Goal: Use online tool/utility: Utilize a website feature to perform a specific function

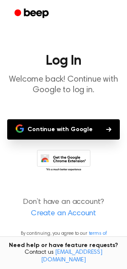
click at [78, 155] on icon at bounding box center [64, 161] width 54 height 23
click at [58, 128] on button "Continue with Google" at bounding box center [63, 129] width 112 height 20
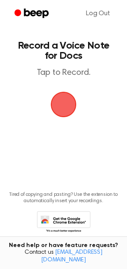
click at [58, 110] on span "button" at bounding box center [64, 104] width 24 height 24
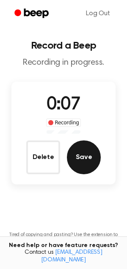
click at [88, 160] on button "Save" at bounding box center [84, 157] width 34 height 34
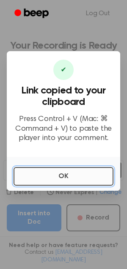
click at [57, 179] on button "OK" at bounding box center [64, 176] width 100 height 19
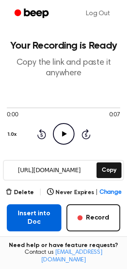
click at [40, 220] on button "Insert into Doc" at bounding box center [34, 217] width 54 height 27
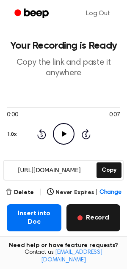
click at [87, 215] on button "Record" at bounding box center [93, 217] width 54 height 27
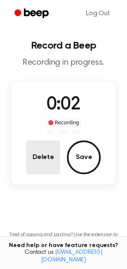
click at [54, 162] on button "Delete" at bounding box center [43, 157] width 34 height 34
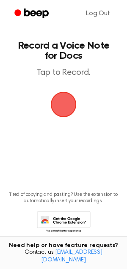
click at [63, 104] on span "button" at bounding box center [64, 104] width 24 height 24
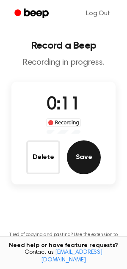
click at [84, 151] on button "Save" at bounding box center [84, 157] width 34 height 34
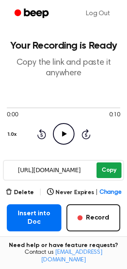
click at [102, 171] on button "Copy" at bounding box center [108, 170] width 25 height 16
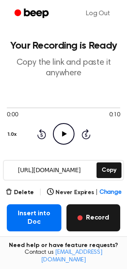
click at [108, 219] on button "Record" at bounding box center [93, 217] width 54 height 27
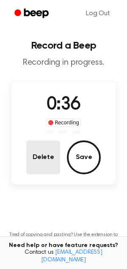
click at [28, 164] on button "Delete" at bounding box center [43, 157] width 34 height 34
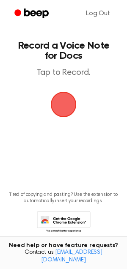
click at [60, 104] on span "button" at bounding box center [64, 105] width 26 height 26
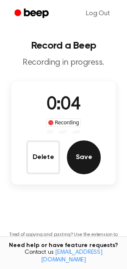
click at [91, 159] on button "Save" at bounding box center [84, 157] width 34 height 34
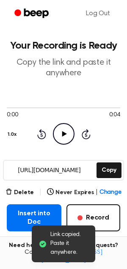
click at [106, 154] on div "0:00 0:04 Your browser does not support the audio element. 1.0x Rewind 5 second…" at bounding box center [63, 124] width 113 height 64
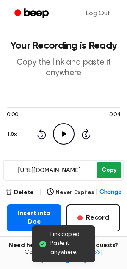
click at [110, 169] on button "Copy" at bounding box center [108, 170] width 25 height 16
click at [103, 174] on button "Copy" at bounding box center [108, 170] width 25 height 16
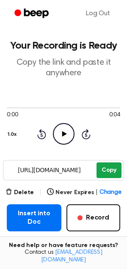
click at [105, 168] on button "Copy" at bounding box center [108, 170] width 25 height 16
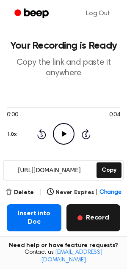
click at [96, 225] on button "Record" at bounding box center [93, 217] width 54 height 27
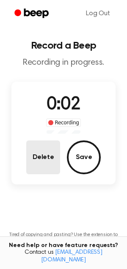
click at [43, 163] on button "Delete" at bounding box center [43, 157] width 34 height 34
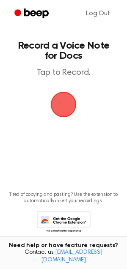
click at [57, 104] on span "button" at bounding box center [64, 104] width 24 height 24
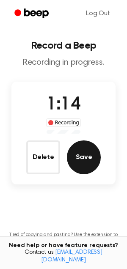
click at [84, 153] on button "Save" at bounding box center [84, 157] width 34 height 34
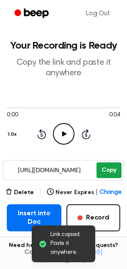
click at [105, 166] on button "Copy" at bounding box center [108, 170] width 25 height 16
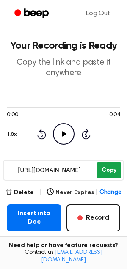
click at [107, 169] on button "Copy" at bounding box center [108, 170] width 25 height 16
click at [100, 166] on button "Copy" at bounding box center [108, 170] width 25 height 16
click at [115, 173] on button "Copy" at bounding box center [108, 170] width 25 height 16
